Goal: Task Accomplishment & Management: Use online tool/utility

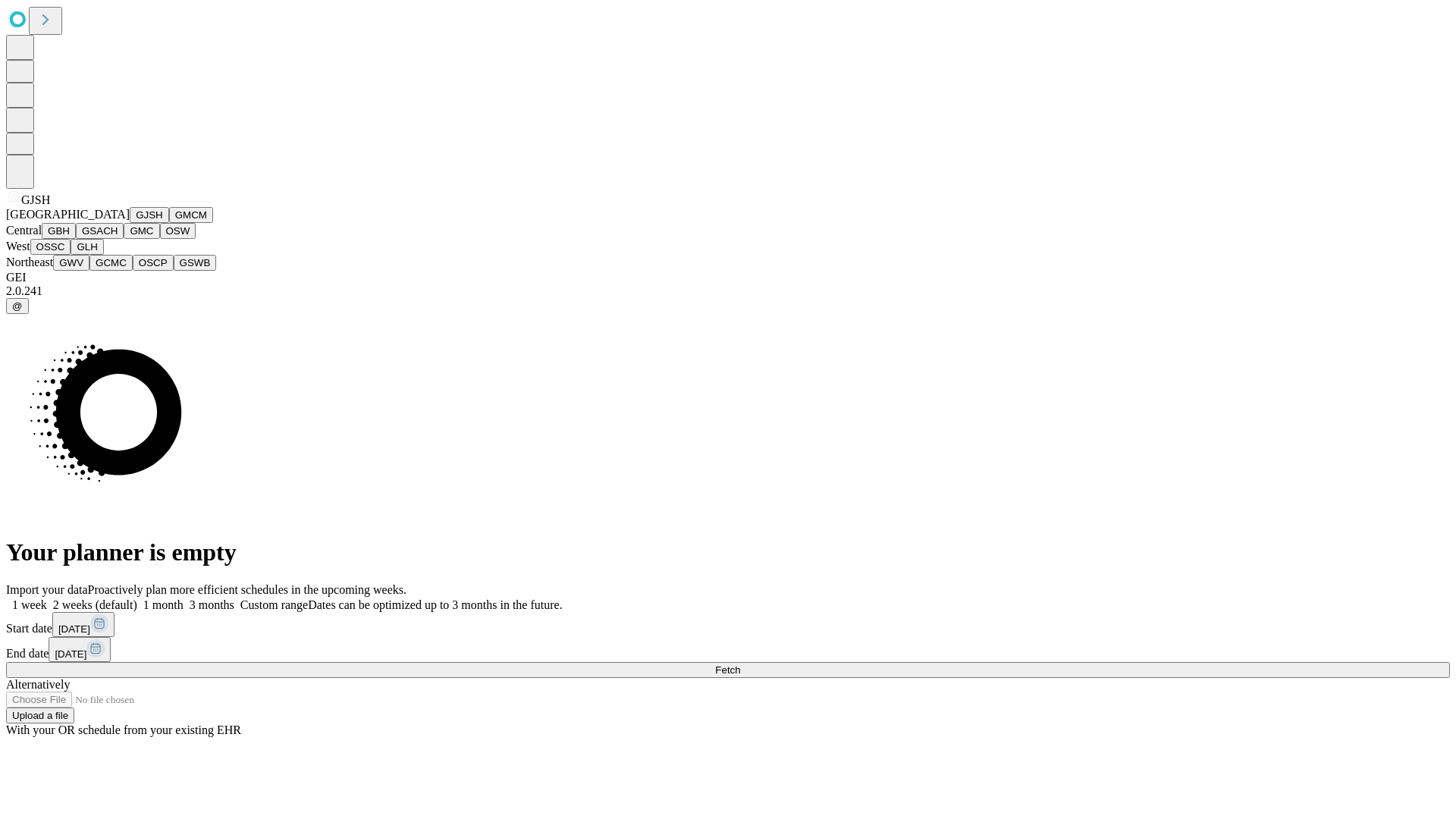
click at [130, 222] on button "GJSH" at bounding box center [149, 215] width 40 height 16
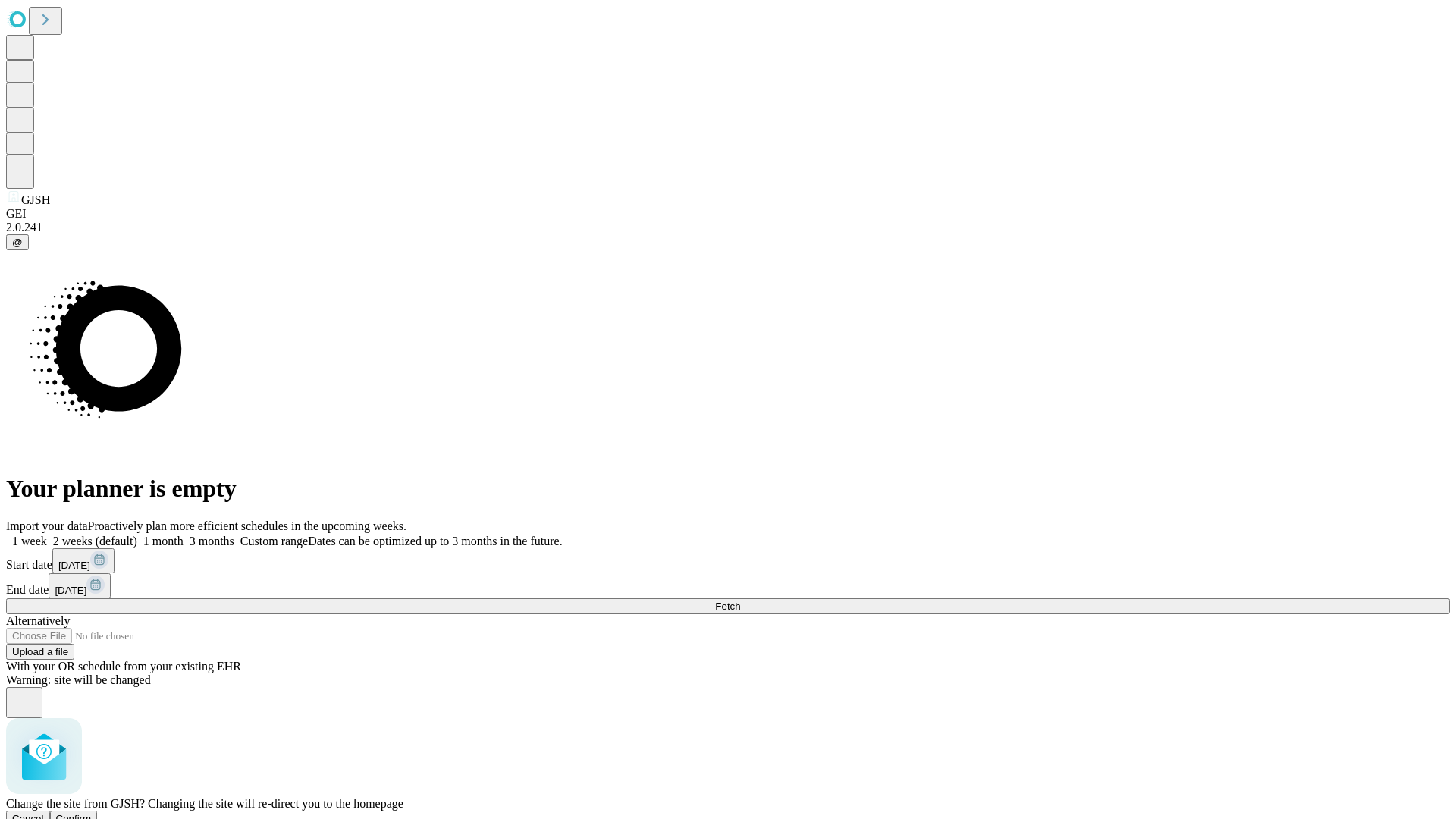
click at [92, 812] on span "Confirm" at bounding box center [74, 817] width 35 height 11
click at [137, 534] on label "2 weeks (default)" at bounding box center [92, 540] width 90 height 13
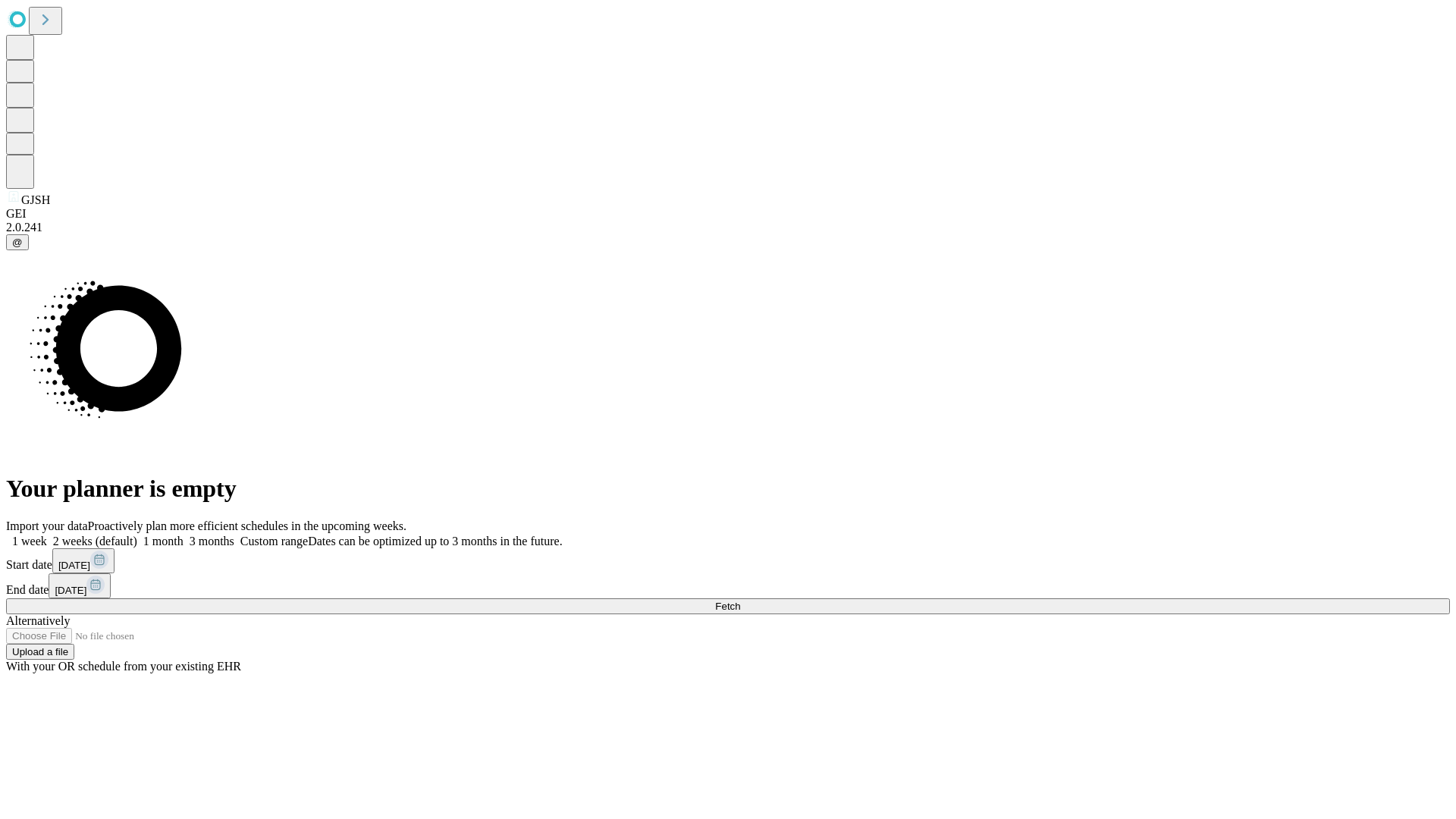
click at [740, 600] on span "Fetch" at bounding box center [728, 605] width 25 height 11
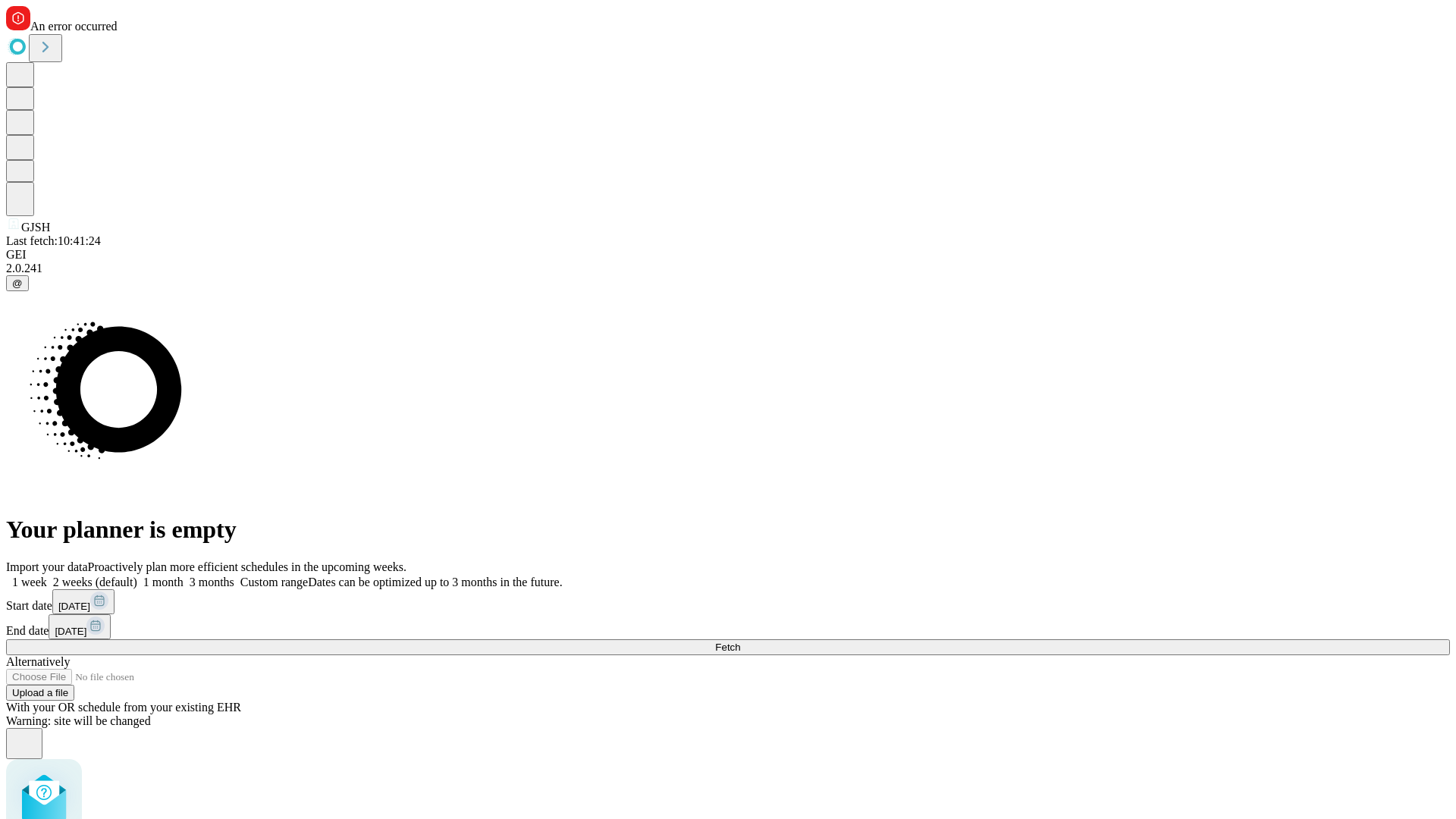
click at [137, 575] on label "2 weeks (default)" at bounding box center [92, 581] width 90 height 13
click at [740, 641] on span "Fetch" at bounding box center [728, 646] width 25 height 11
click at [137, 575] on label "2 weeks (default)" at bounding box center [92, 581] width 90 height 13
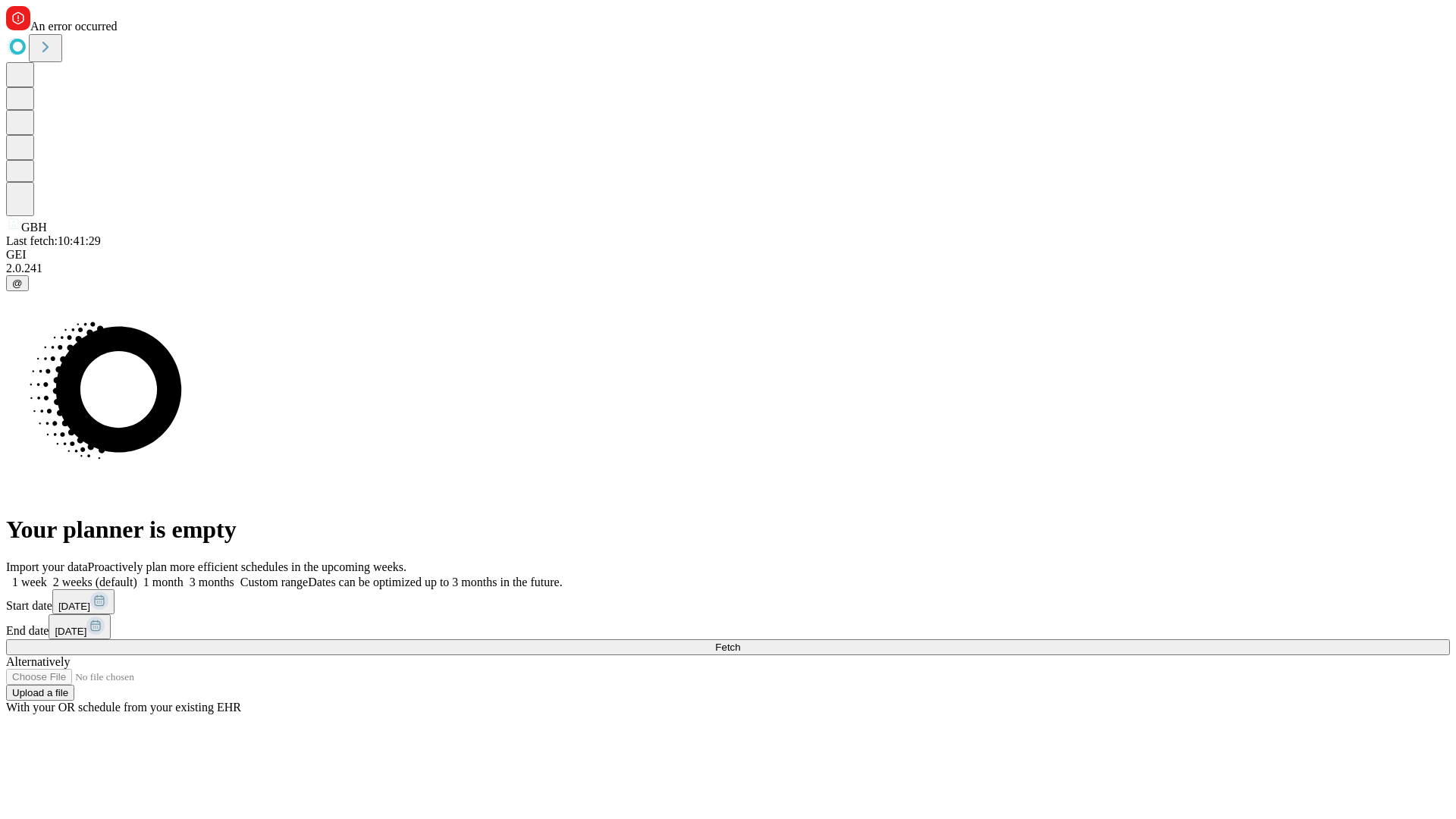
click at [740, 641] on span "Fetch" at bounding box center [728, 646] width 25 height 11
click at [137, 575] on label "2 weeks (default)" at bounding box center [92, 581] width 90 height 13
click at [740, 641] on span "Fetch" at bounding box center [728, 646] width 25 height 11
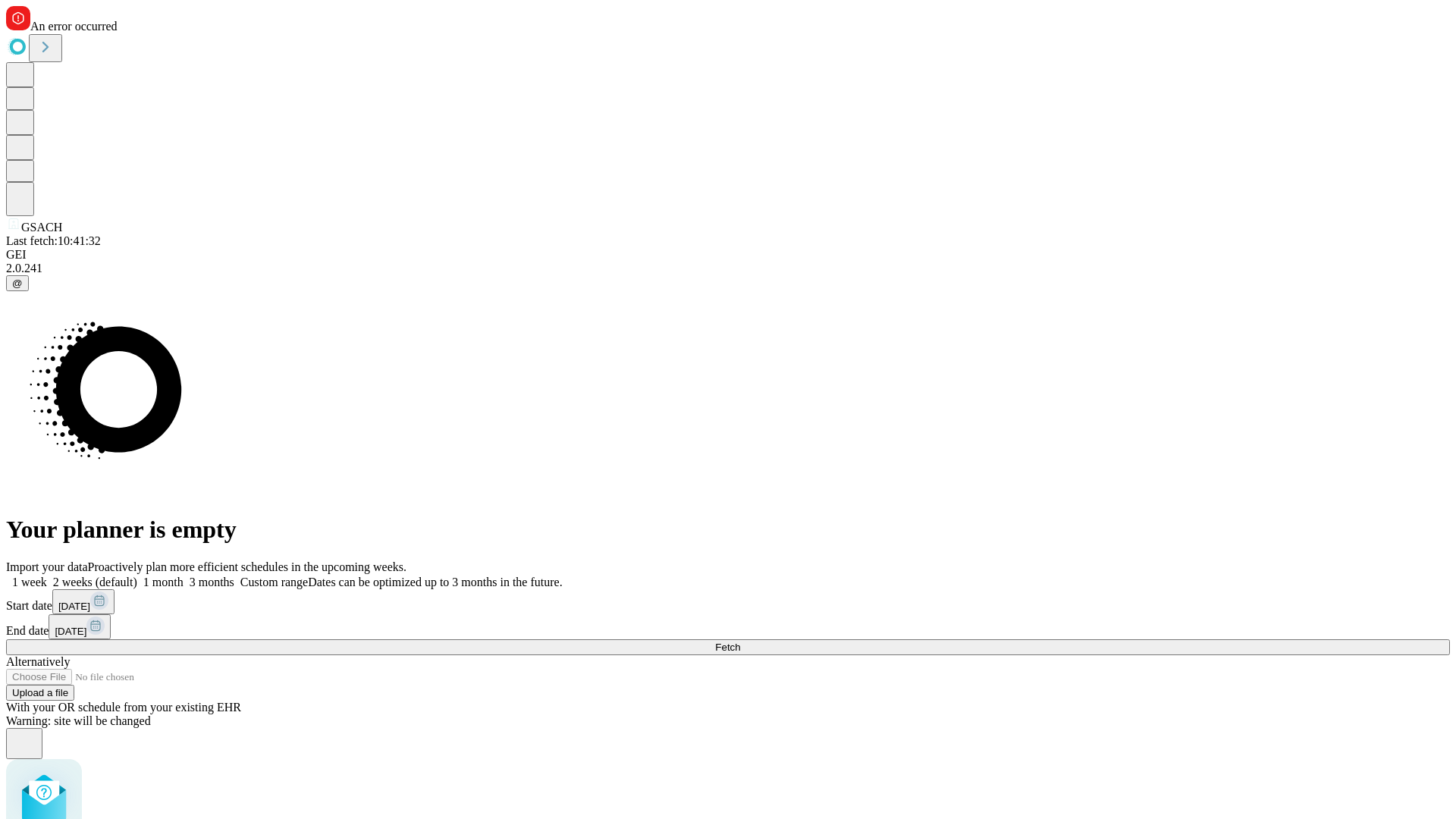
click at [137, 575] on label "2 weeks (default)" at bounding box center [92, 581] width 90 height 13
click at [740, 641] on span "Fetch" at bounding box center [728, 646] width 25 height 11
click at [137, 575] on label "2 weeks (default)" at bounding box center [92, 581] width 90 height 13
click at [740, 641] on span "Fetch" at bounding box center [728, 646] width 25 height 11
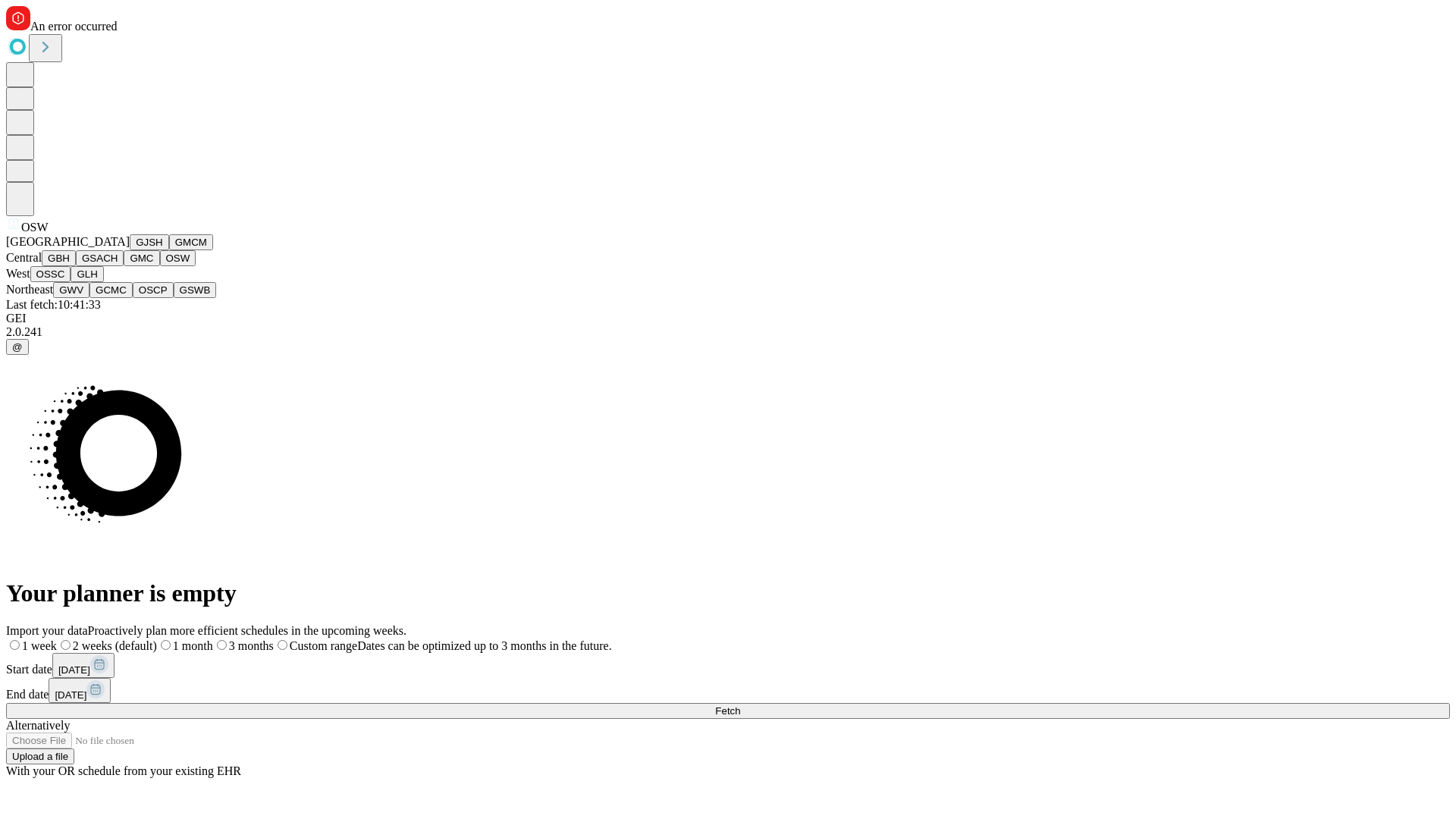
click at [72, 282] on button "OSSC" at bounding box center [51, 274] width 41 height 16
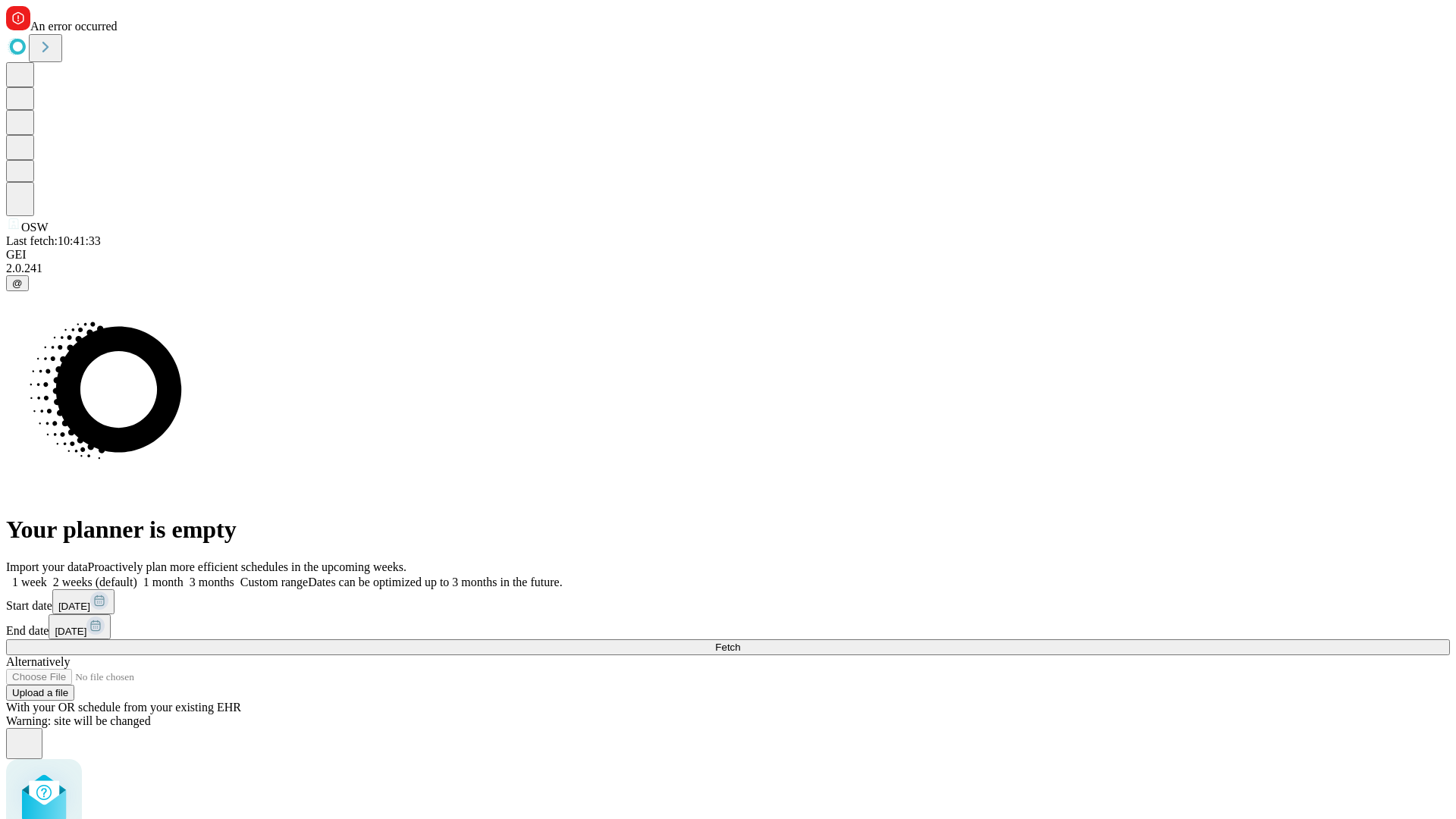
click at [137, 575] on label "2 weeks (default)" at bounding box center [92, 581] width 90 height 13
click at [740, 641] on span "Fetch" at bounding box center [728, 646] width 25 height 11
click at [137, 575] on label "2 weeks (default)" at bounding box center [92, 581] width 90 height 13
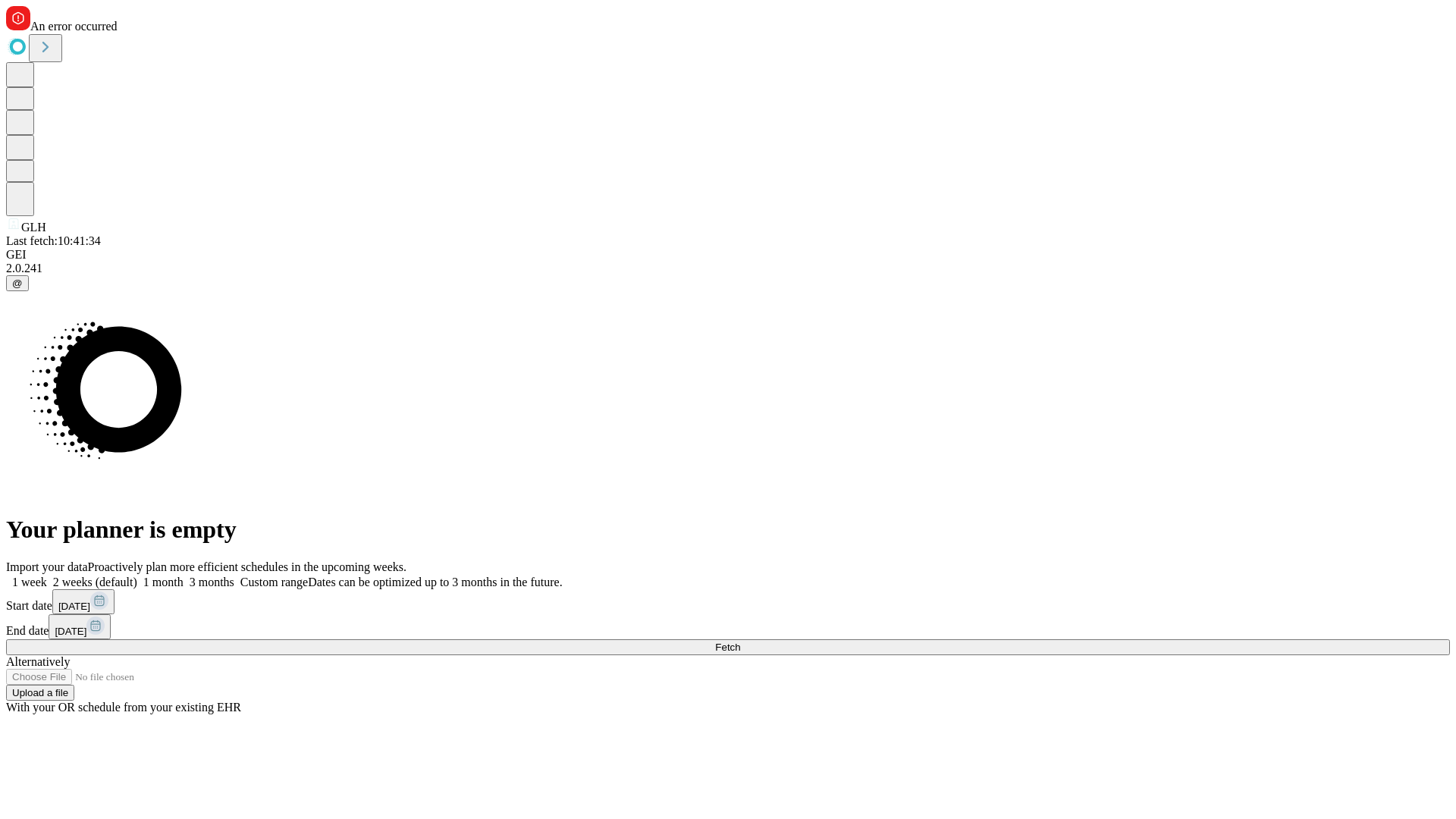
click at [740, 641] on span "Fetch" at bounding box center [728, 646] width 25 height 11
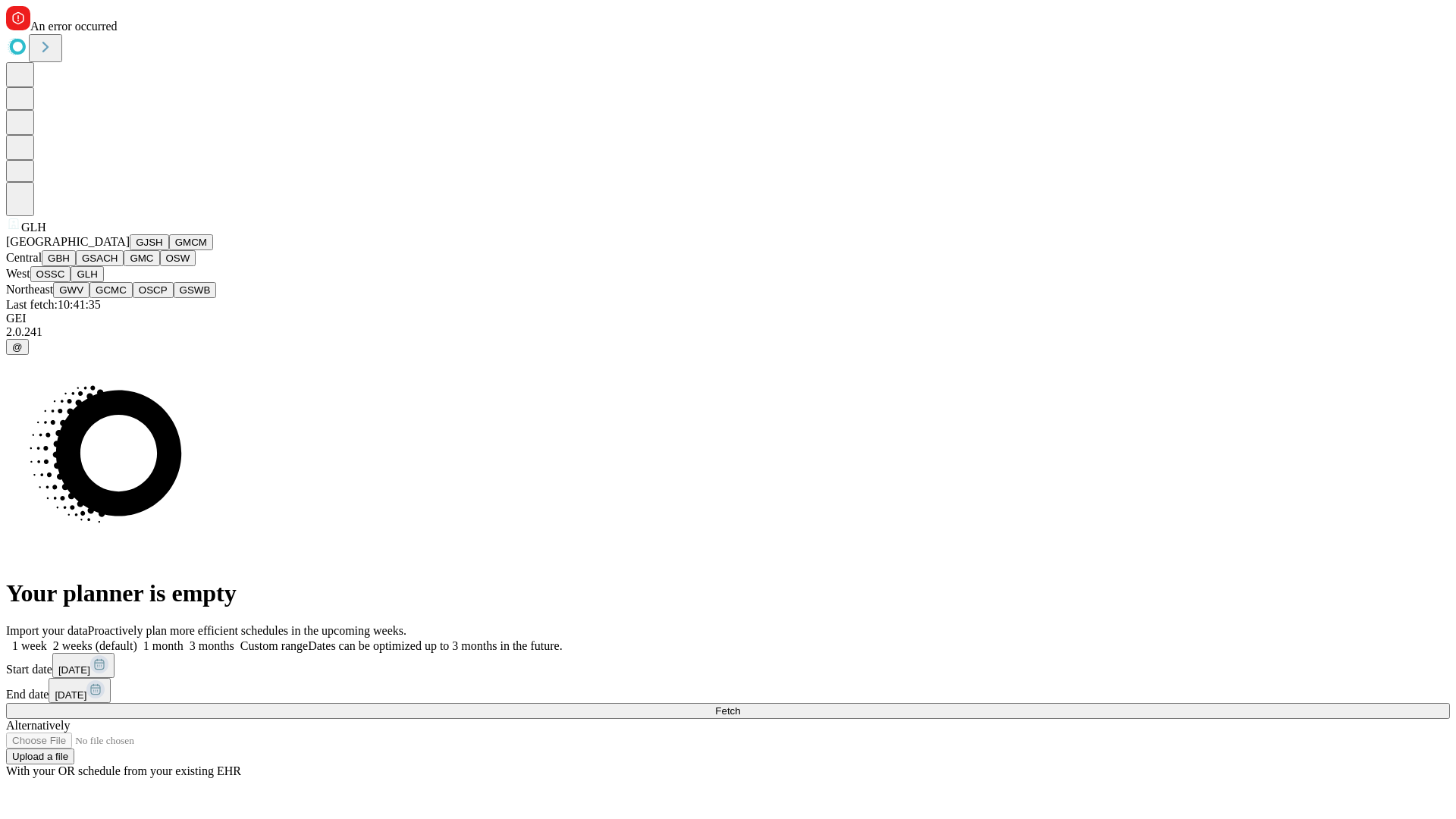
click at [89, 298] on button "GWV" at bounding box center [71, 290] width 36 height 16
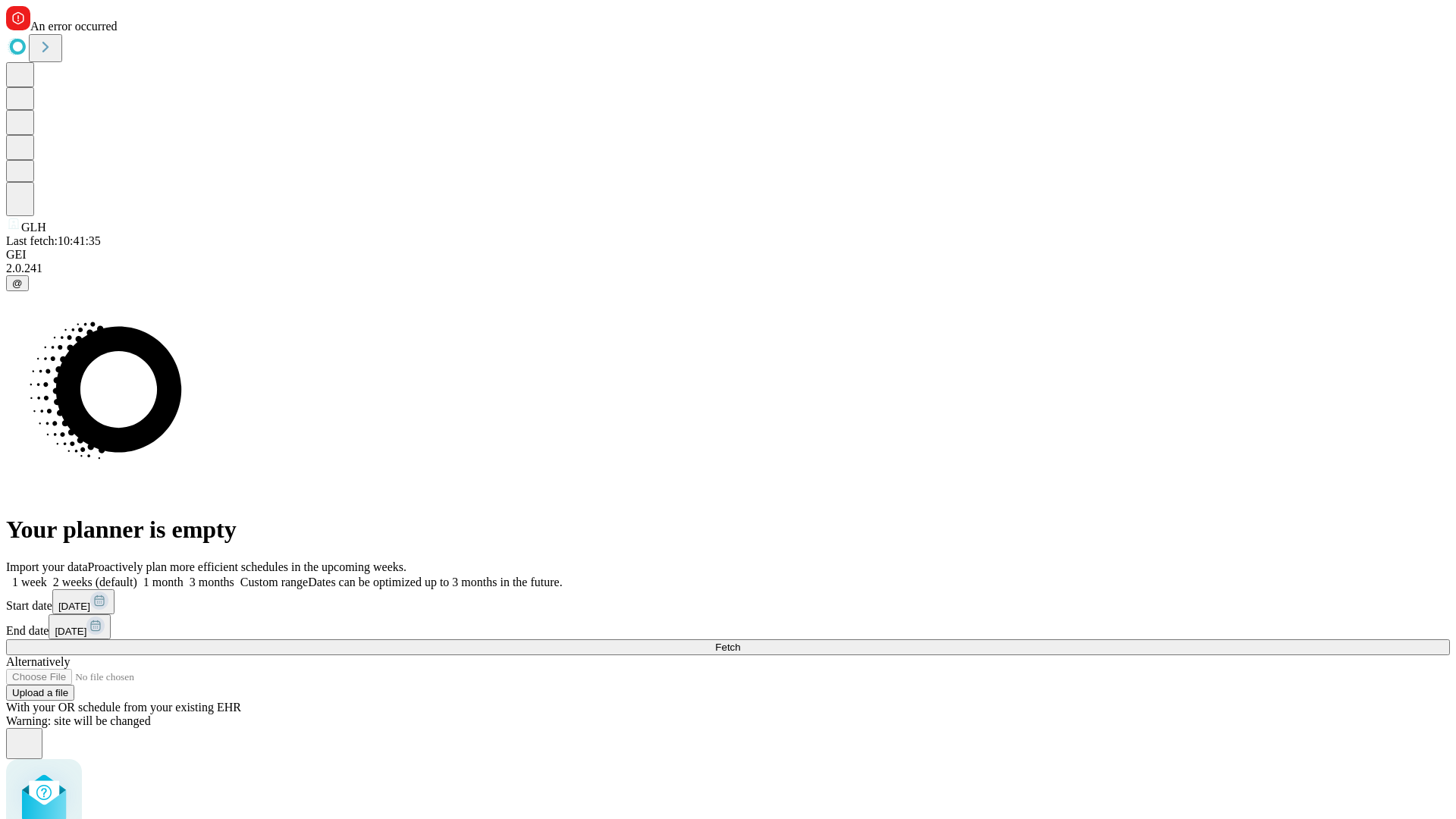
click at [137, 575] on label "2 weeks (default)" at bounding box center [92, 581] width 90 height 13
click at [740, 641] on span "Fetch" at bounding box center [728, 646] width 25 height 11
click at [137, 575] on label "2 weeks (default)" at bounding box center [92, 581] width 90 height 13
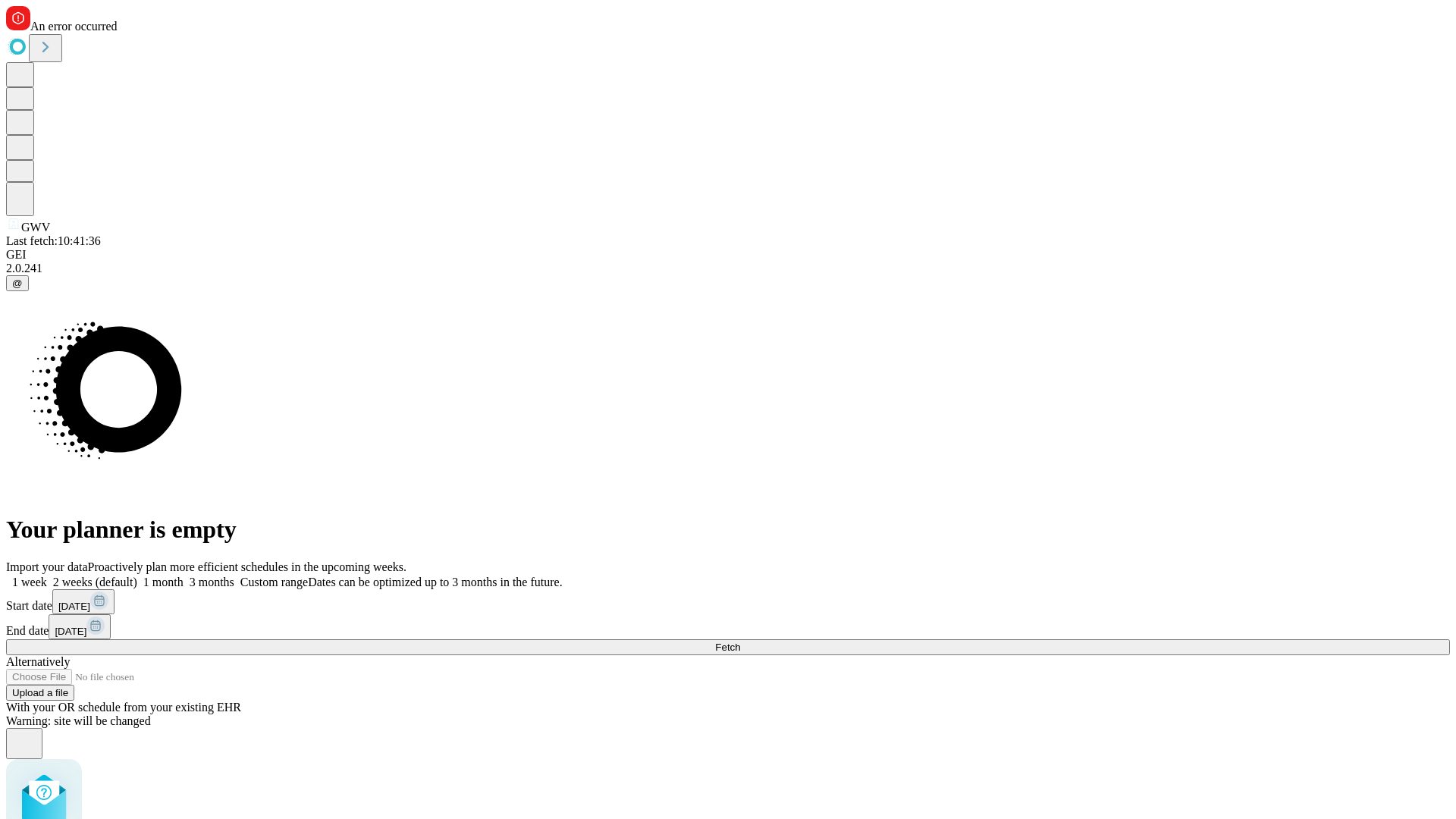
click at [740, 641] on span "Fetch" at bounding box center [728, 646] width 25 height 11
click at [137, 575] on label "2 weeks (default)" at bounding box center [92, 581] width 90 height 13
click at [740, 641] on span "Fetch" at bounding box center [728, 646] width 25 height 11
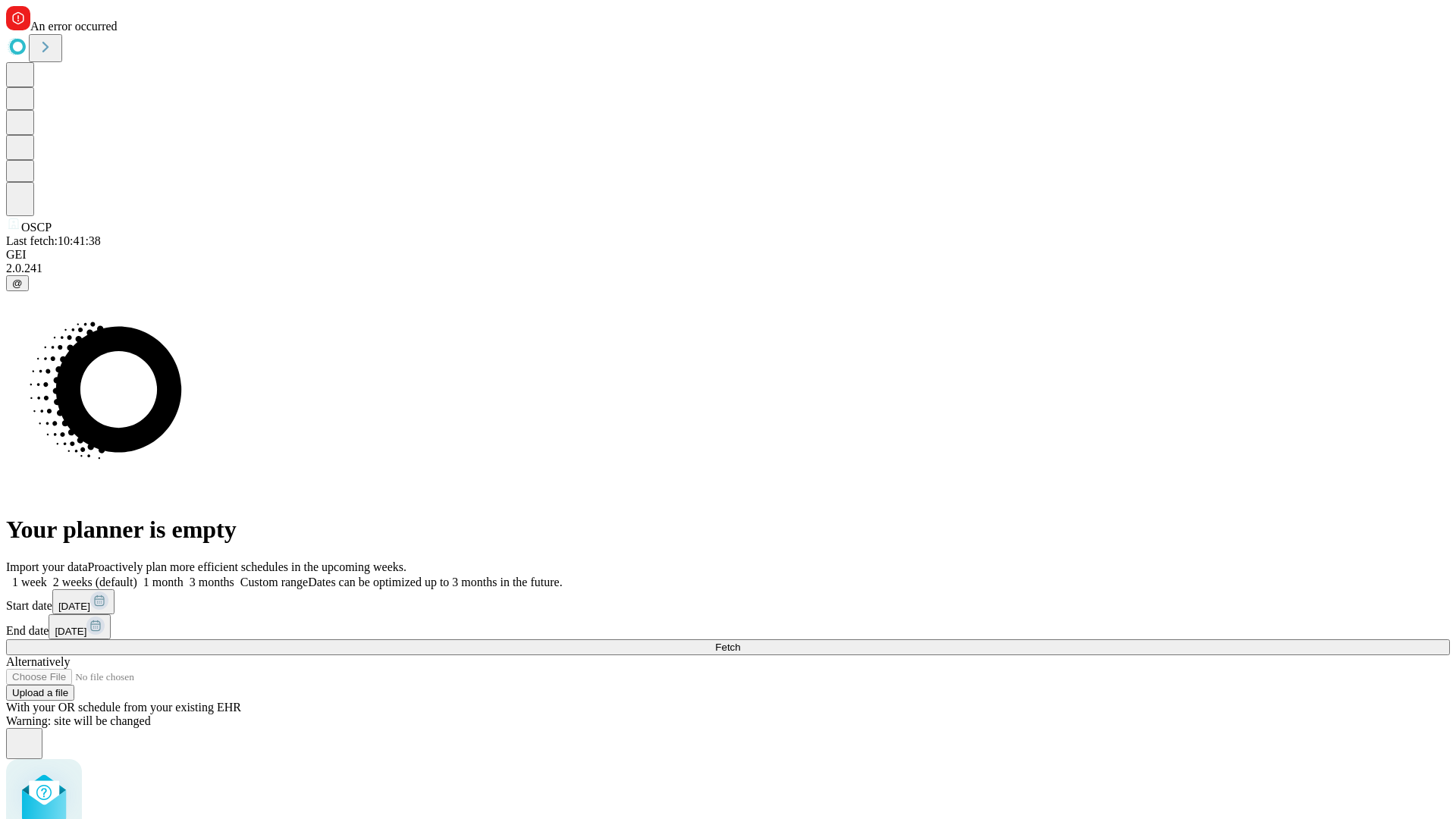
click at [137, 575] on label "2 weeks (default)" at bounding box center [92, 581] width 90 height 13
click at [740, 641] on span "Fetch" at bounding box center [728, 646] width 25 height 11
